Goal: Task Accomplishment & Management: Complete application form

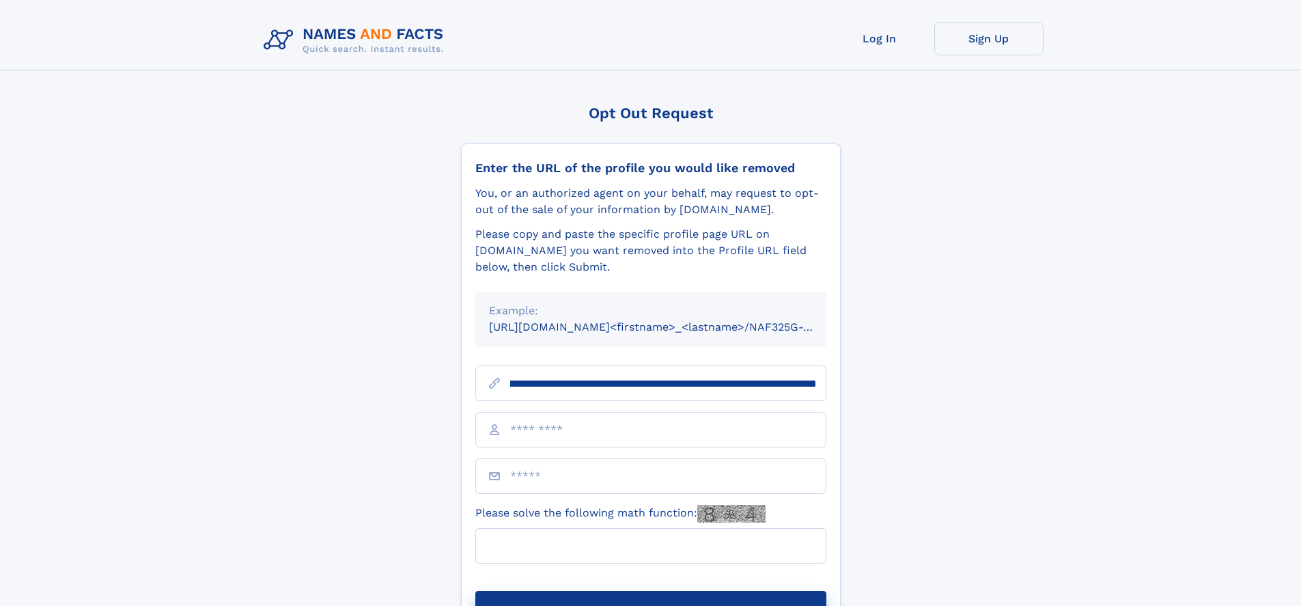
scroll to position [0, 155]
type input "**********"
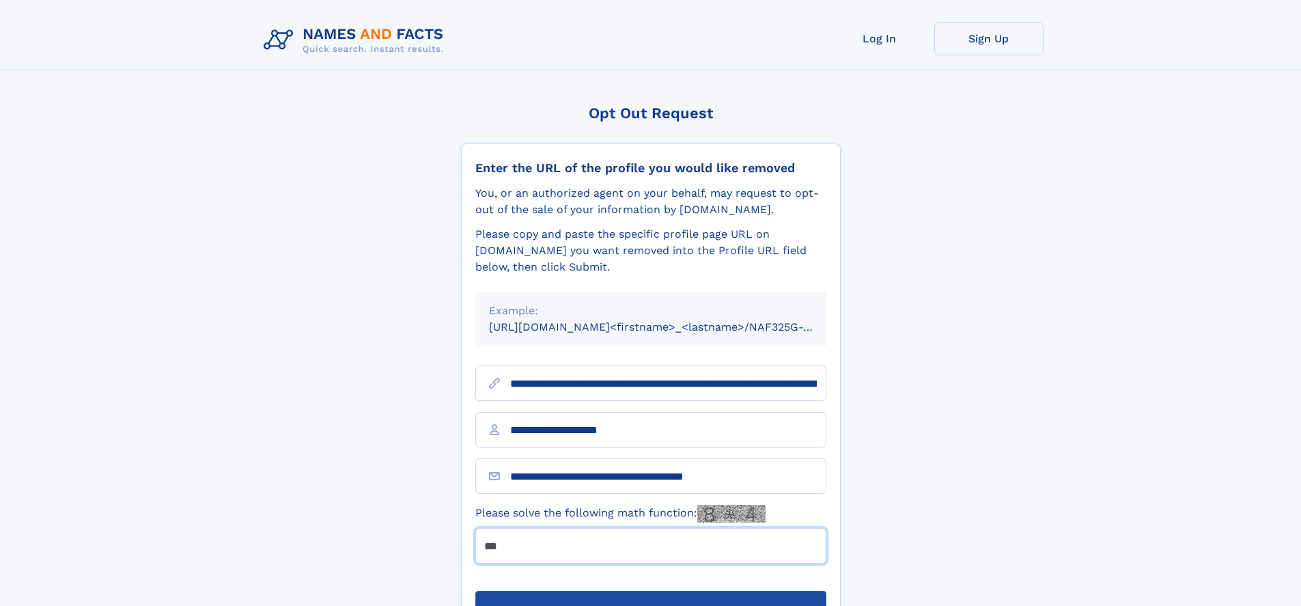
type input "***"
click at [650, 591] on button "Submit Opt Out Request" at bounding box center [650, 613] width 351 height 44
